Goal: Subscribe to service/newsletter

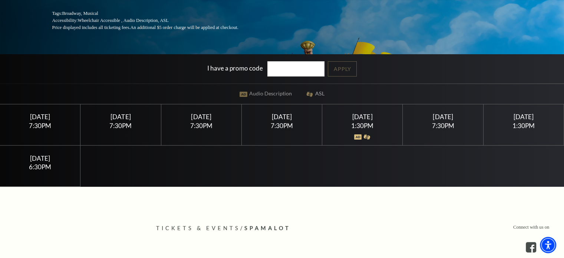
scroll to position [148, 0]
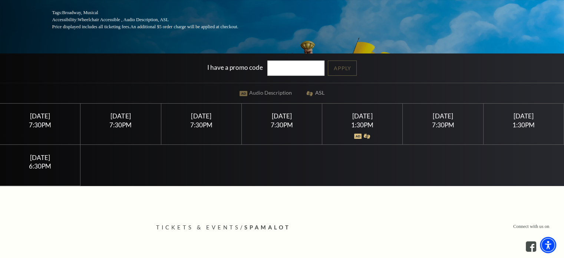
click at [202, 114] on div "Thursday April 30" at bounding box center [201, 116] width 63 height 8
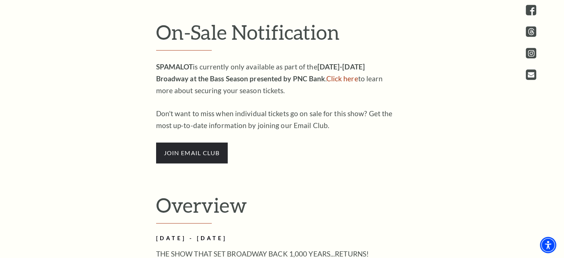
scroll to position [408, 0]
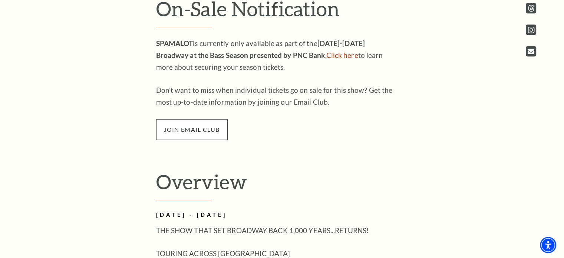
click at [206, 130] on span "join email club" at bounding box center [192, 129] width 72 height 21
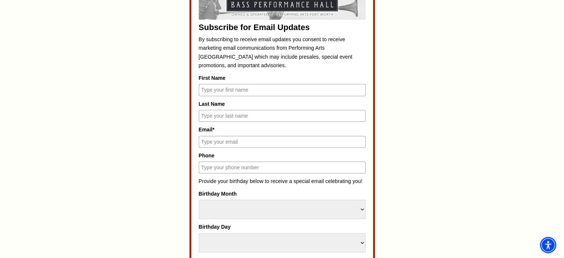
scroll to position [371, 0]
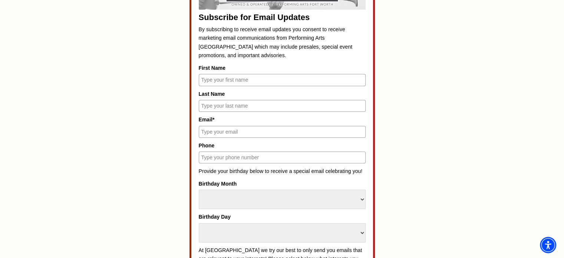
click at [248, 78] on input "First Name" at bounding box center [282, 80] width 167 height 12
type input "Lazarus"
click at [236, 106] on input "Last Name" at bounding box center [282, 106] width 167 height 12
type input "L"
type input "Kmet"
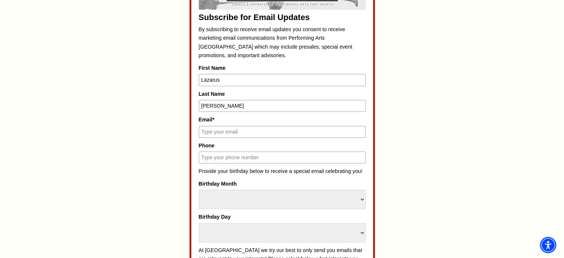
click at [233, 126] on input "Email*" at bounding box center [282, 132] width 167 height 12
type input "lazkmet@gmail.com"
click at [227, 152] on input "Phone" at bounding box center [282, 157] width 167 height 12
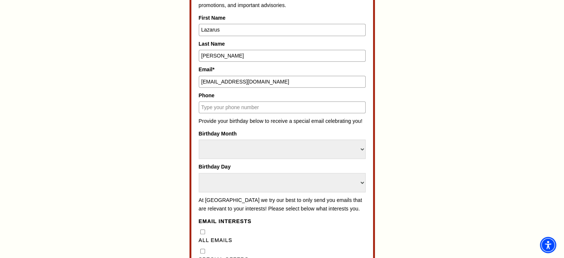
scroll to position [445, 0]
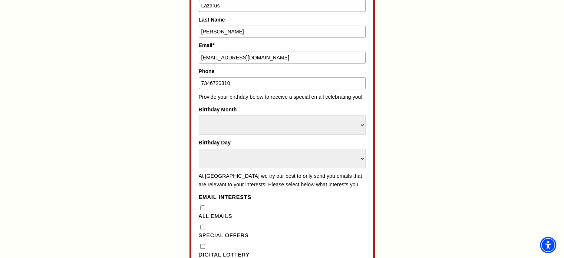
type input "7346720310"
click at [264, 120] on select "Select Month January February March April May June July August September Octobe…" at bounding box center [282, 124] width 167 height 19
select select "January"
click at [199, 115] on select "Select Month January February March April May June July August September Octobe…" at bounding box center [282, 124] width 167 height 19
click at [240, 159] on select "Select Day 1 2 3 4 5 6 7 8 9 10 11 12 13 14 15 16 17 18 19 20 21 22 23 24 25 26…" at bounding box center [282, 158] width 167 height 19
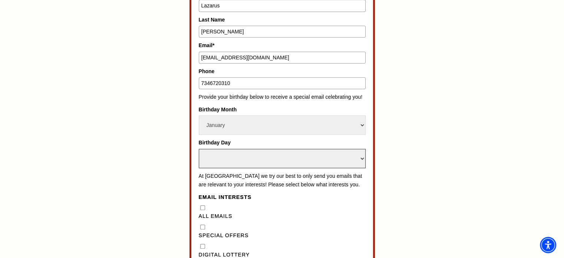
select select "3"
click at [199, 149] on select "Select Day 1 2 3 4 5 6 7 8 9 10 11 12 13 14 15 16 17 18 19 20 21 22 23 24 25 26…" at bounding box center [282, 158] width 167 height 19
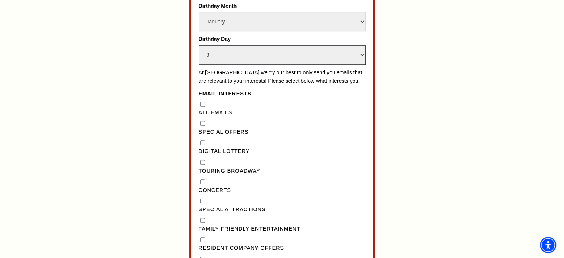
scroll to position [556, 0]
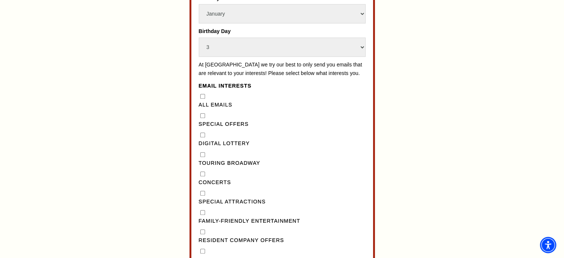
click at [276, 85] on div "Subscribe for Email Updates By subscribing to receive email updates you consent…" at bounding box center [282, 95] width 167 height 595
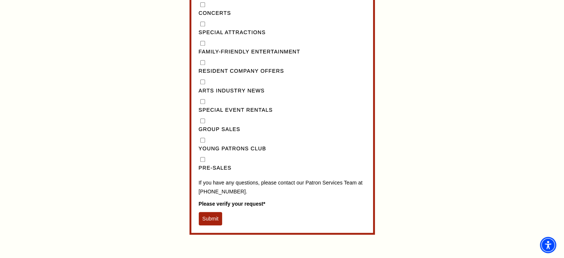
scroll to position [741, 0]
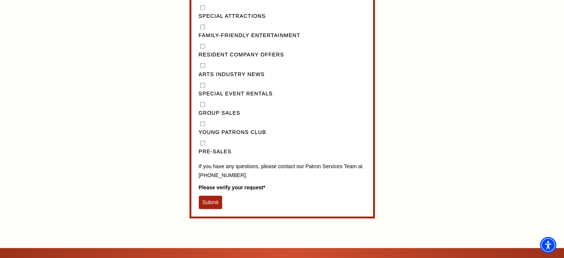
click at [202, 145] on input "Pre-Sales" at bounding box center [202, 142] width 5 height 5
checkbox input "true"
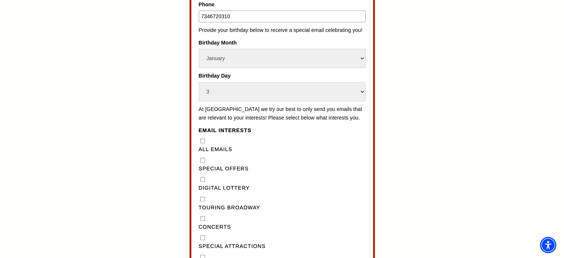
scroll to position [519, 0]
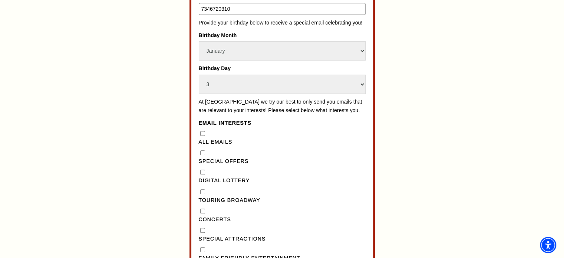
click at [202, 155] on "] "Special Offers" at bounding box center [202, 152] width 5 height 5
checkbox "] "true"
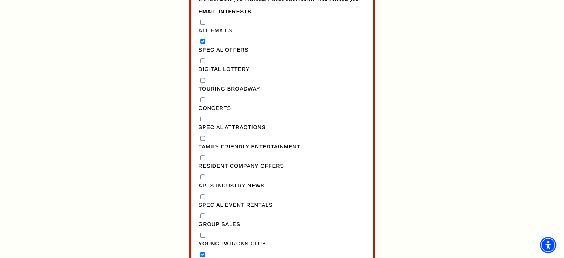
click at [201, 83] on Broadway"] "Touring Broadway" at bounding box center [202, 80] width 5 height 5
checkbox Broadway"] "true"
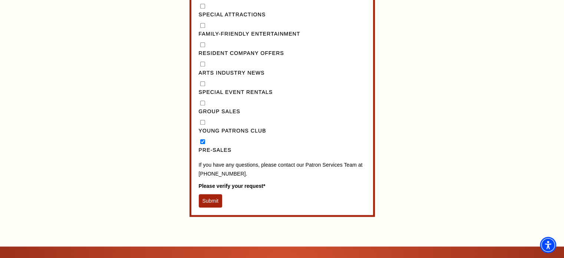
scroll to position [741, 0]
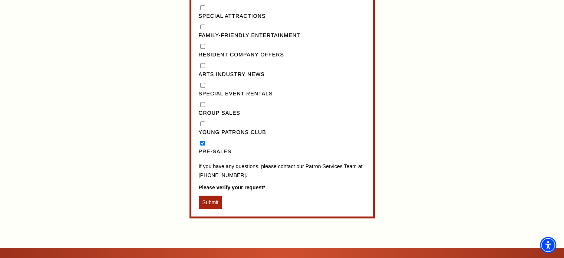
click at [212, 205] on button "Submit" at bounding box center [211, 201] width 24 height 13
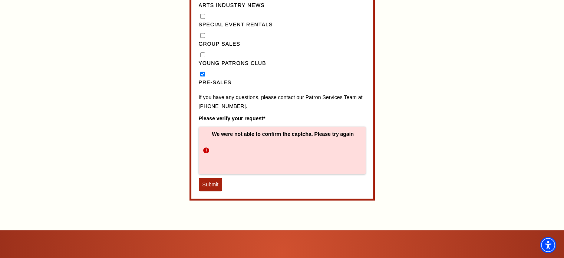
scroll to position [815, 0]
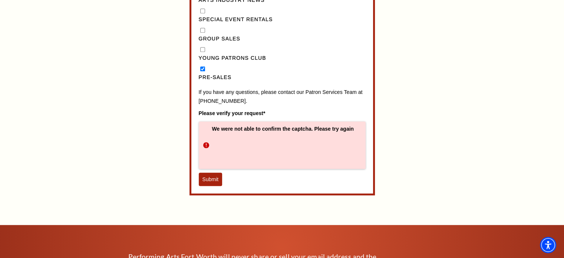
click at [215, 185] on button "Submit" at bounding box center [211, 178] width 24 height 13
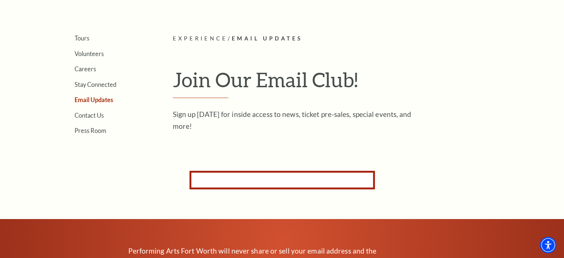
scroll to position [177, 0]
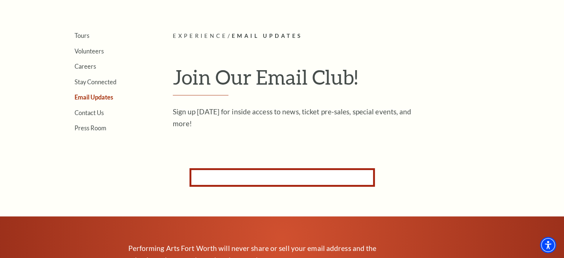
click at [279, 174] on form "Subscribe for Email Updates By subscribing to receive email updates you consent…" at bounding box center [281, 177] width 185 height 19
click at [259, 137] on div "Search Tours Volunteers Careers Stay Connected Email Updates Contact Us Press R…" at bounding box center [282, 169] width 564 height 700
click at [242, 170] on form "Subscribe for Email Updates By subscribing to receive email updates you consent…" at bounding box center [281, 177] width 185 height 19
click at [242, 176] on form "Subscribe for Email Updates By subscribing to receive email updates you consent…" at bounding box center [281, 177] width 185 height 19
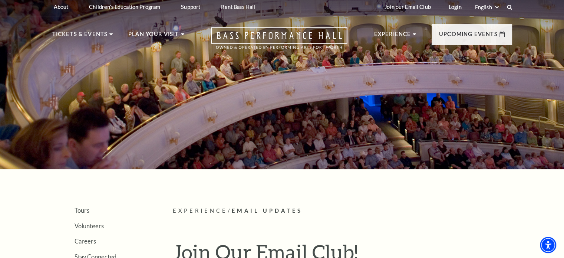
scroll to position [0, 0]
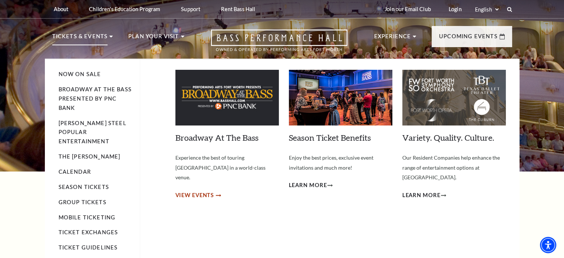
click at [206, 190] on span "View Events" at bounding box center [194, 194] width 39 height 9
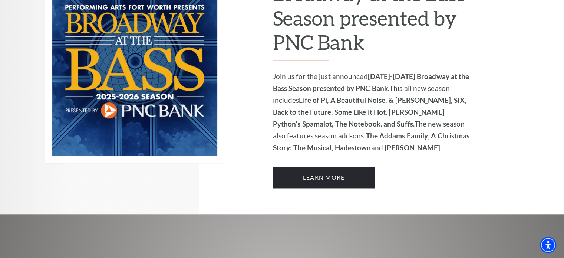
scroll to position [556, 0]
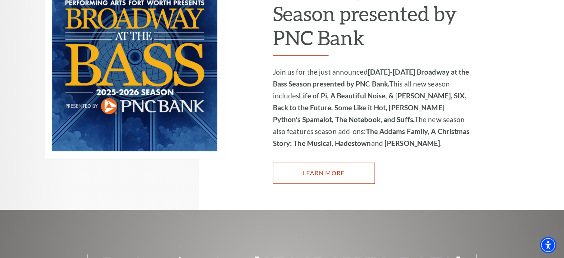
click at [301, 162] on link "Learn More" at bounding box center [324, 172] width 102 height 21
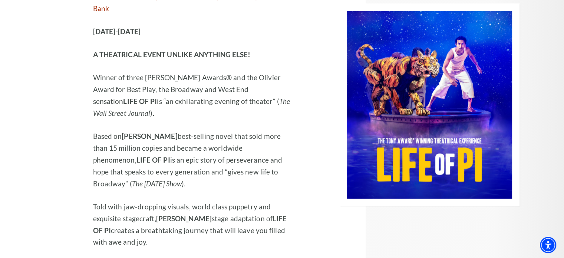
scroll to position [1000, 0]
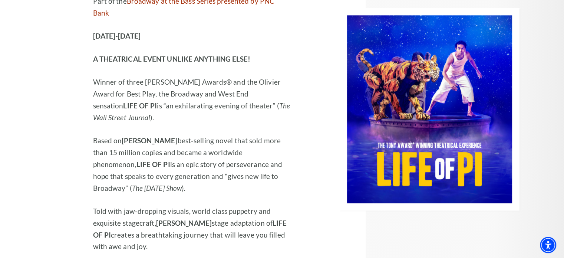
click at [144, 205] on div "Performing Arts Fort Worth Presents Life of Pi Part of the Broadway at the Bass…" at bounding box center [192, 108] width 198 height 355
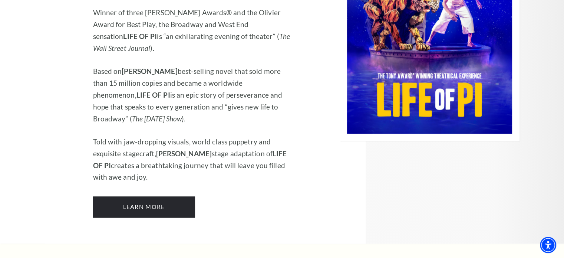
scroll to position [1073, 0]
